Goal: Find specific page/section: Find specific page/section

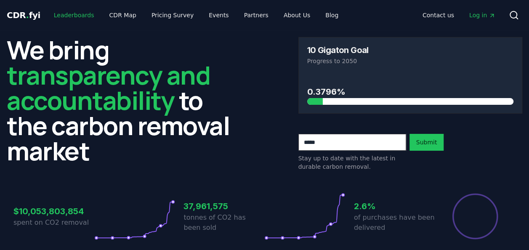
click at [70, 12] on link "Leaderboards" at bounding box center [74, 15] width 54 height 15
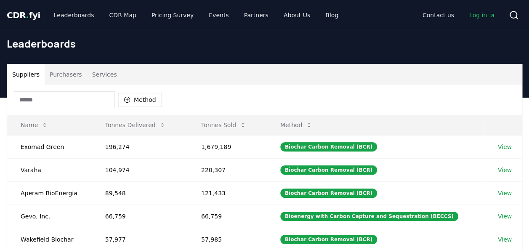
click at [40, 101] on input at bounding box center [64, 99] width 101 height 17
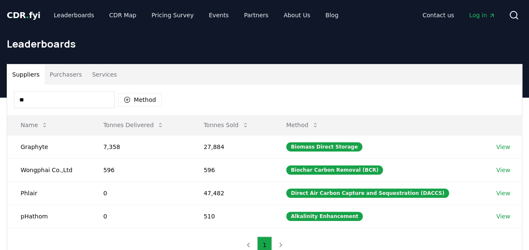
type input "*"
